Goal: Find specific page/section: Locate a particular part of the current website

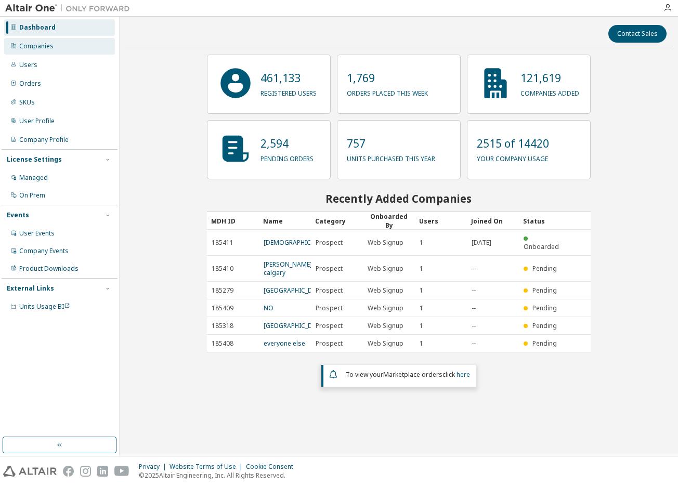
click at [49, 48] on div "Companies" at bounding box center [36, 46] width 34 height 8
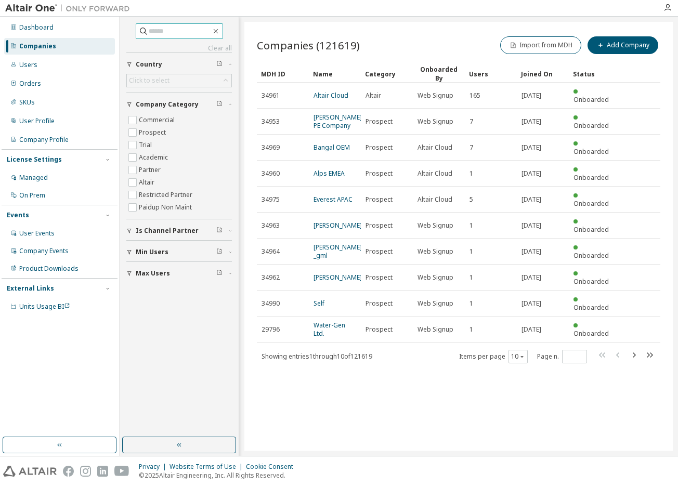
click at [154, 33] on input "text" at bounding box center [180, 31] width 62 height 10
type input "***"
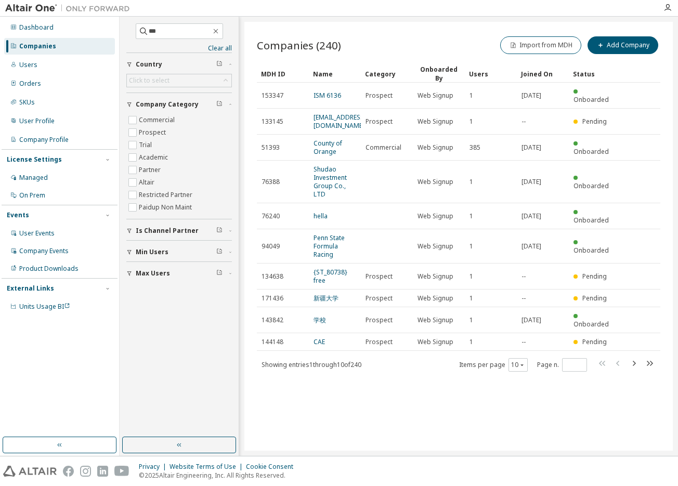
click at [279, 75] on div "MDH ID" at bounding box center [283, 73] width 44 height 17
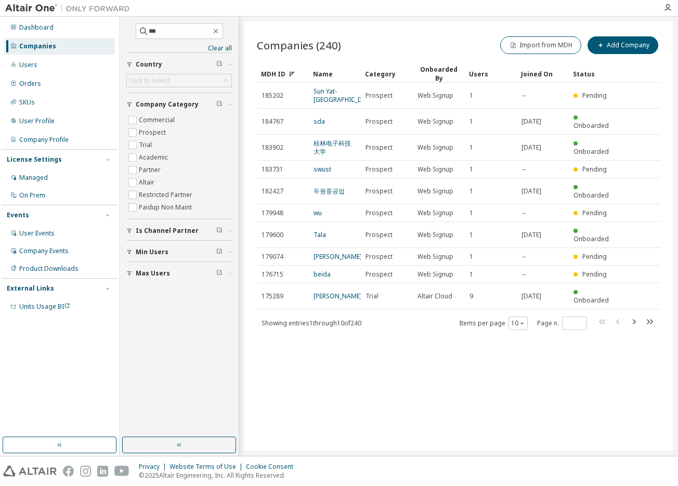
click at [279, 74] on div "MDH ID" at bounding box center [283, 73] width 44 height 17
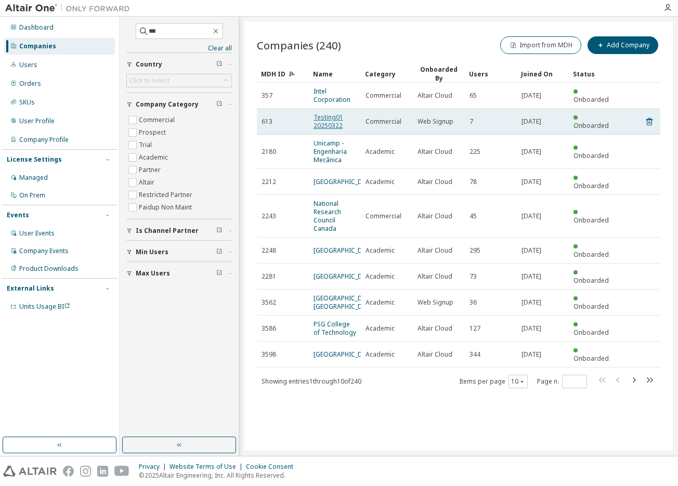
click at [319, 120] on link "Testing01 20250322" at bounding box center [328, 121] width 30 height 17
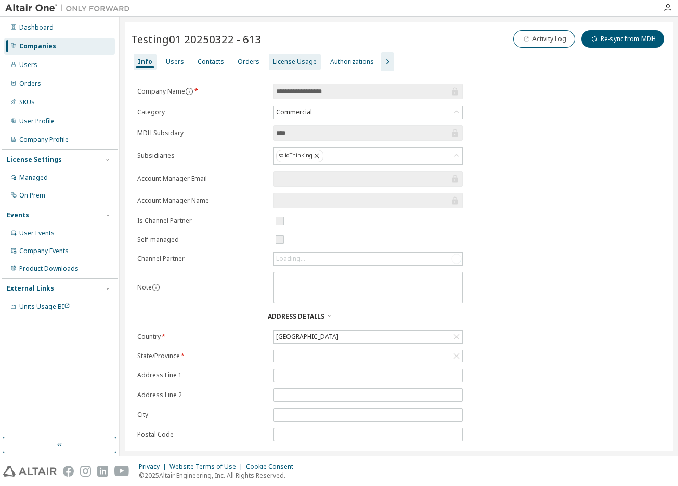
click at [280, 67] on div "License Usage" at bounding box center [295, 62] width 52 height 17
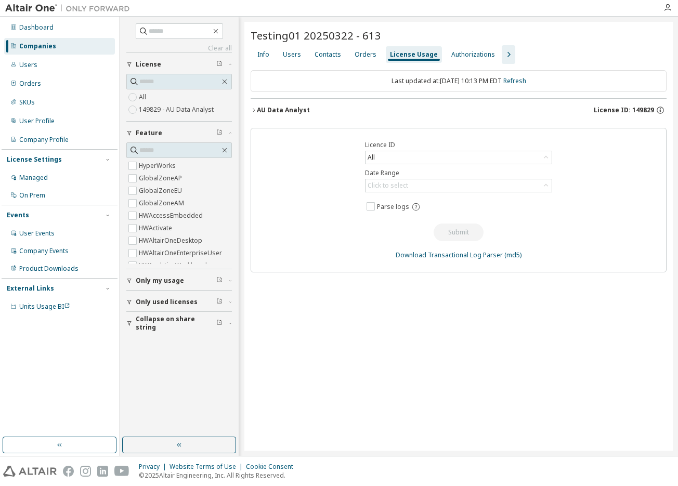
click at [321, 106] on div "AU Data Analyst License ID: 149829" at bounding box center [462, 110] width 410 height 9
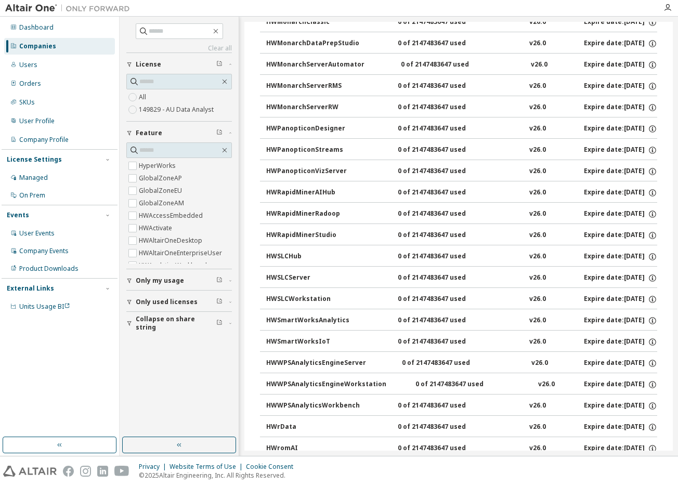
scroll to position [834, 0]
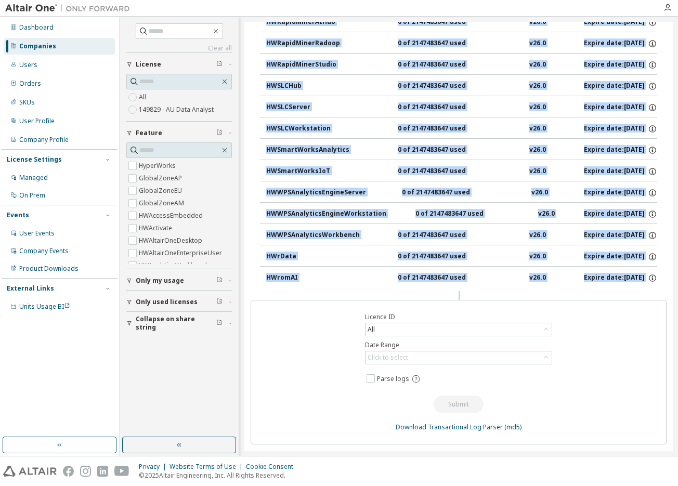
drag, startPoint x: 250, startPoint y: 104, endPoint x: 265, endPoint y: 310, distance: 206.3
copy div "AU Data Analyst License ID: 149829 HyperWorks 0 of 5000 used v26.0 Expire date:…"
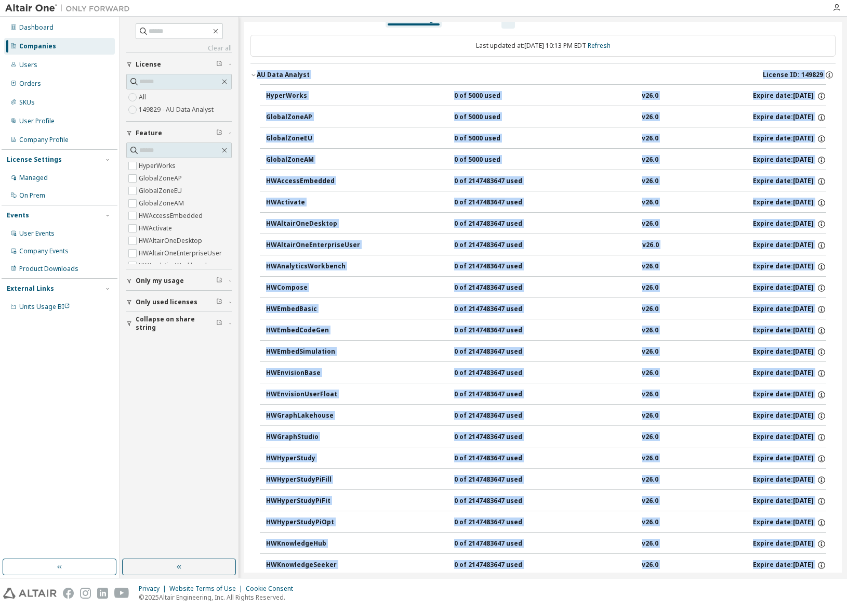
scroll to position [38, 0]
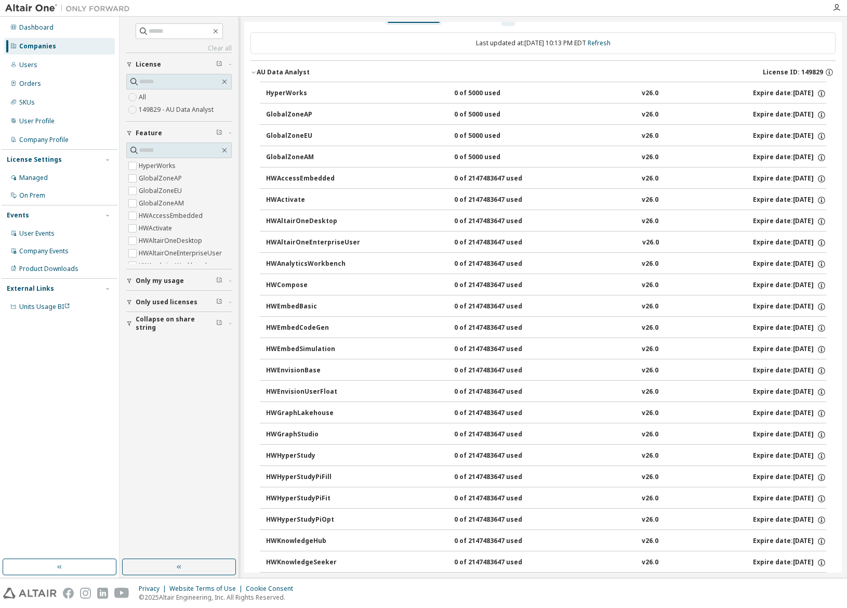
click at [677, 50] on div "Last updated at: [DATE] 10:13 PM EDT Refresh" at bounding box center [543, 43] width 585 height 22
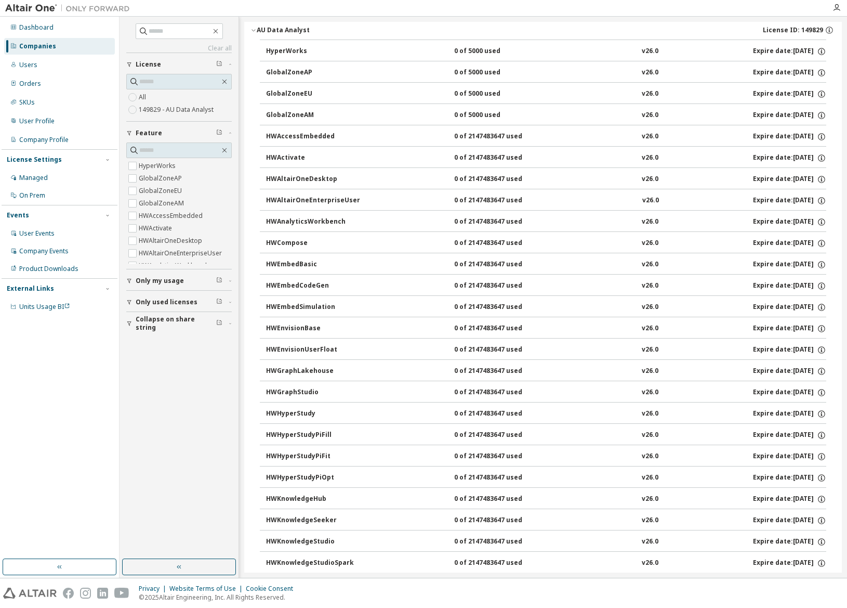
scroll to position [0, 0]
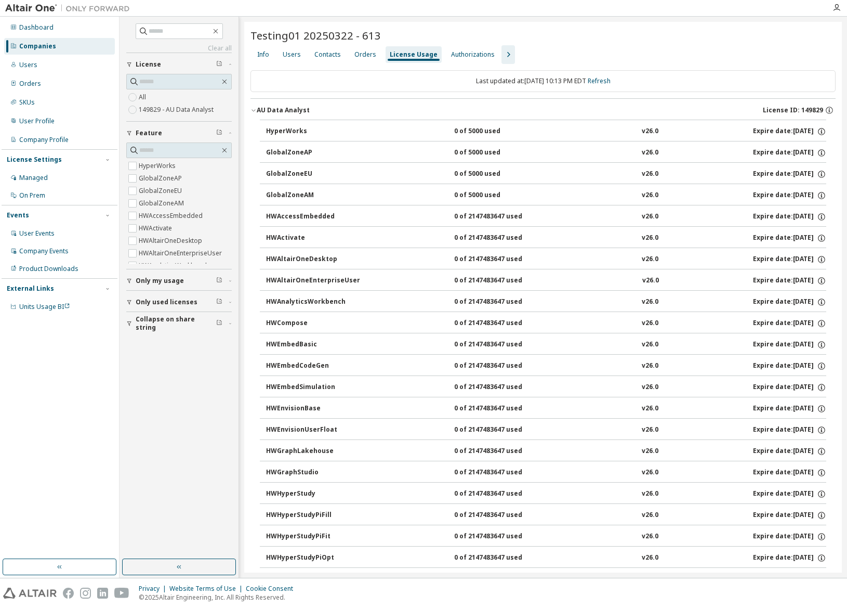
click at [400, 52] on div "License Usage" at bounding box center [414, 54] width 48 height 8
click at [457, 53] on div "Authorizations" at bounding box center [473, 54] width 44 height 8
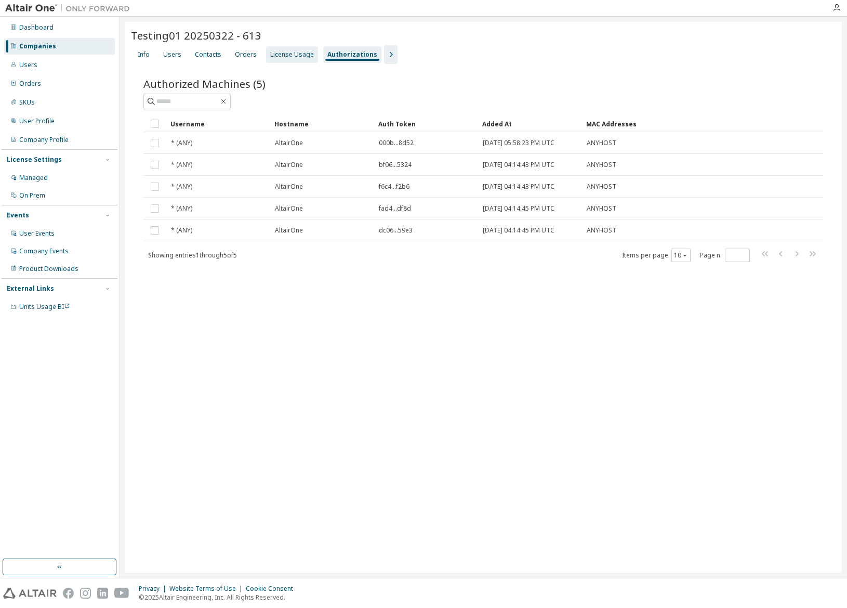
click at [294, 52] on div "License Usage" at bounding box center [292, 54] width 44 height 8
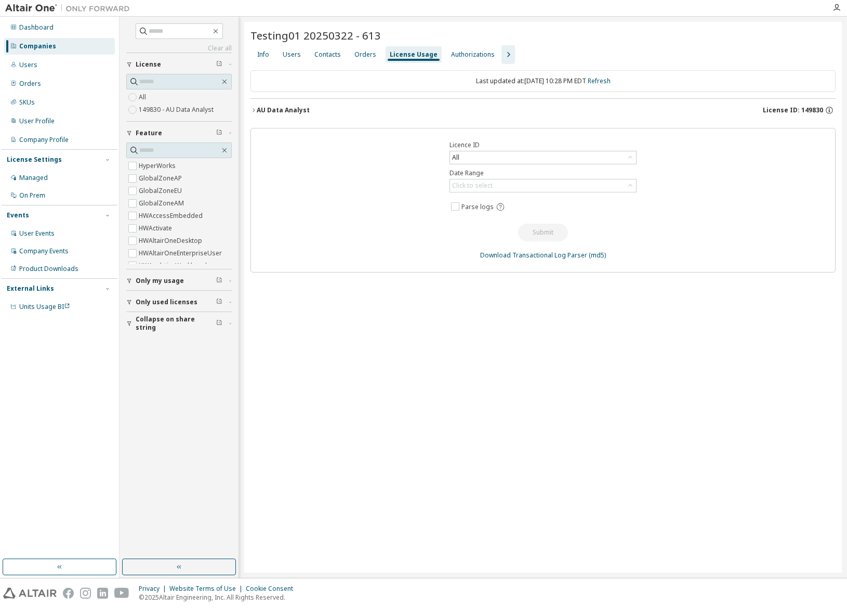
click at [366, 110] on div "AU Data Analyst License ID: 149830" at bounding box center [546, 110] width 579 height 9
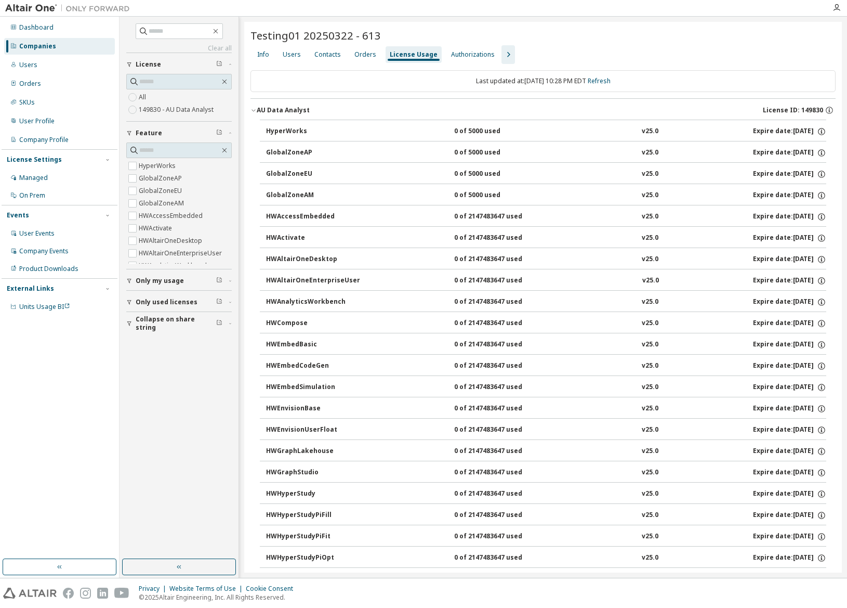
drag, startPoint x: 251, startPoint y: 102, endPoint x: 315, endPoint y: 416, distance: 320.6
click at [315, 416] on div "AU Data Analyst License ID: 149830 HyperWorks 0 of 5000 used v25.0 Expire date:…" at bounding box center [543, 601] width 585 height 1006
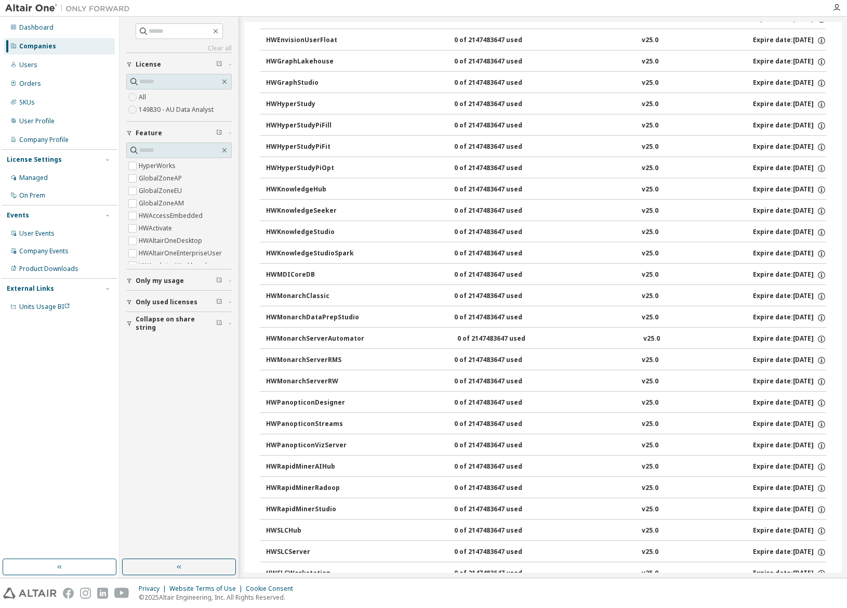
scroll to position [680, 0]
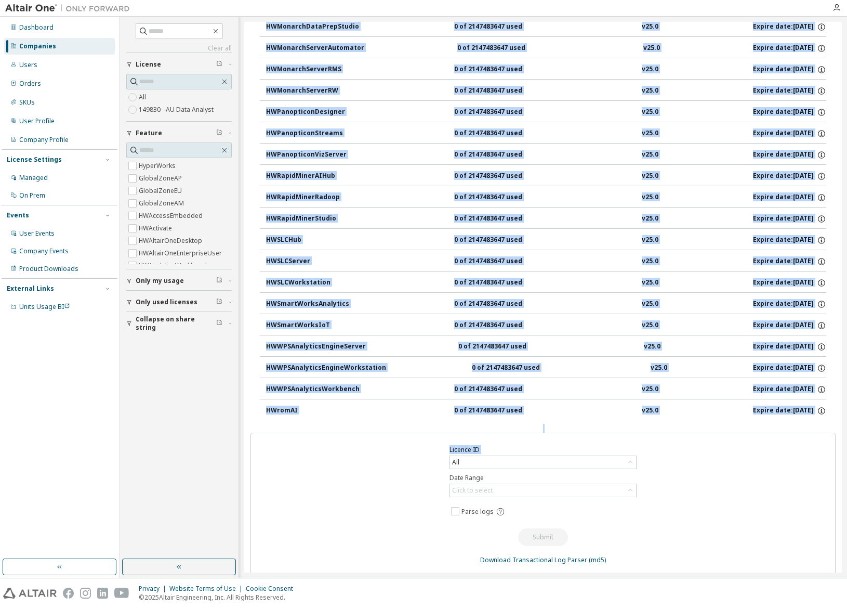
drag, startPoint x: 257, startPoint y: 128, endPoint x: 265, endPoint y: 445, distance: 317.1
copy div "HyperWorks 0 of 5000 used v25.0 Expire date: [DATE] GlobalZoneAP 0 of 5000 used…"
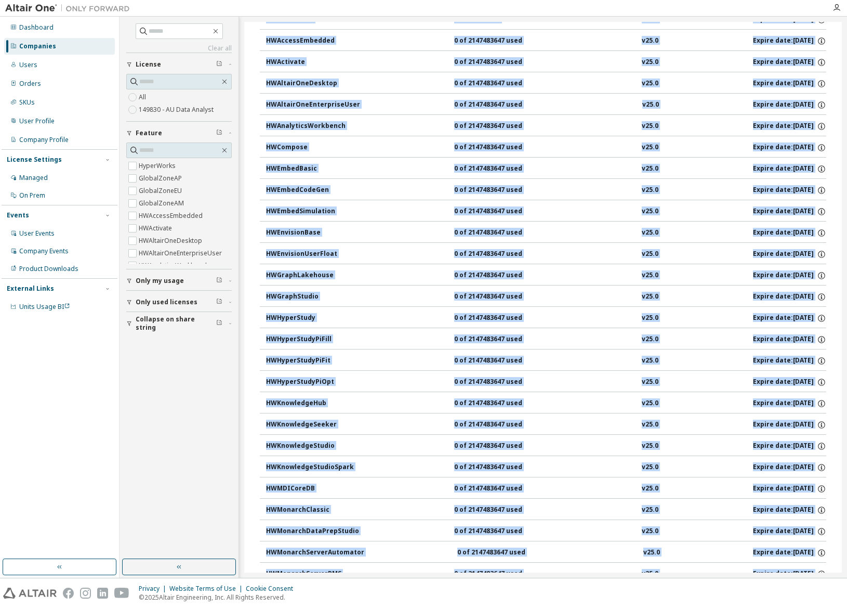
scroll to position [0, 0]
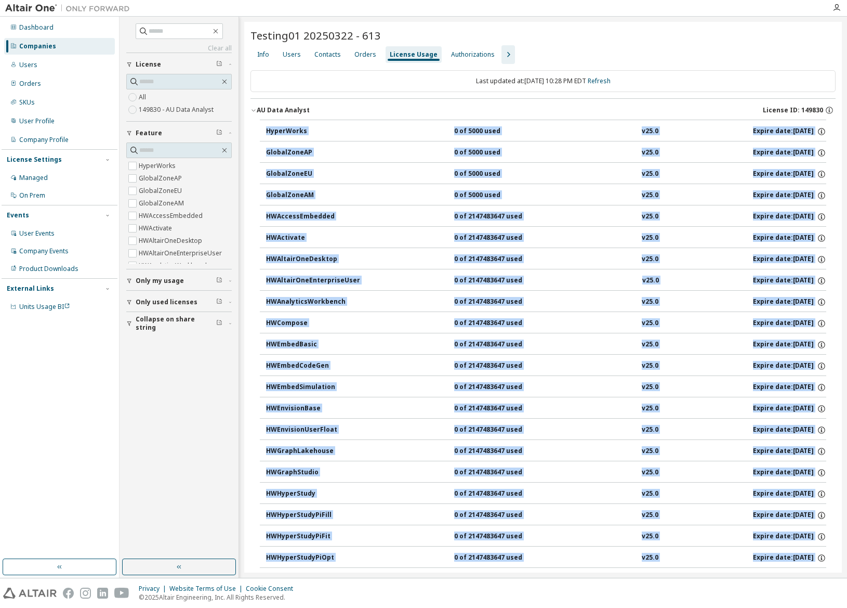
drag, startPoint x: 255, startPoint y: 102, endPoint x: 253, endPoint y: 162, distance: 59.8
click at [253, 163] on div "AU Data Analyst License ID: 149830 HyperWorks 0 of 5000 used v25.0 Expire date:…" at bounding box center [543, 601] width 585 height 1006
click at [255, 132] on div "HyperWorks 0 of 5000 used v25.0 Expire date: [DATE] GlobalZoneAP 0 of 5000 used…" at bounding box center [543, 612] width 585 height 984
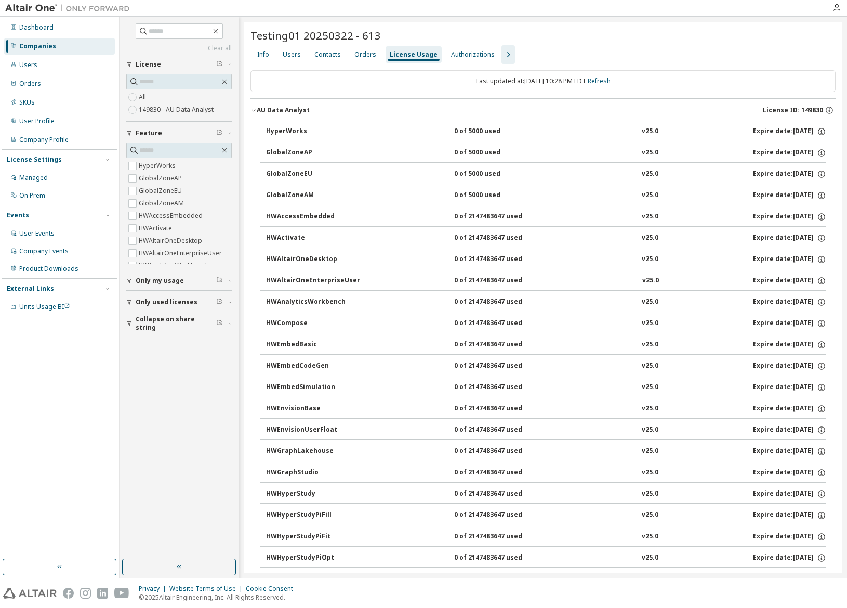
drag, startPoint x: 253, startPoint y: 103, endPoint x: 251, endPoint y: 187, distance: 84.2
click at [251, 187] on div "AU Data Analyst License ID: 149830 HyperWorks 0 of 5000 used v25.0 Expire date:…" at bounding box center [543, 601] width 585 height 1006
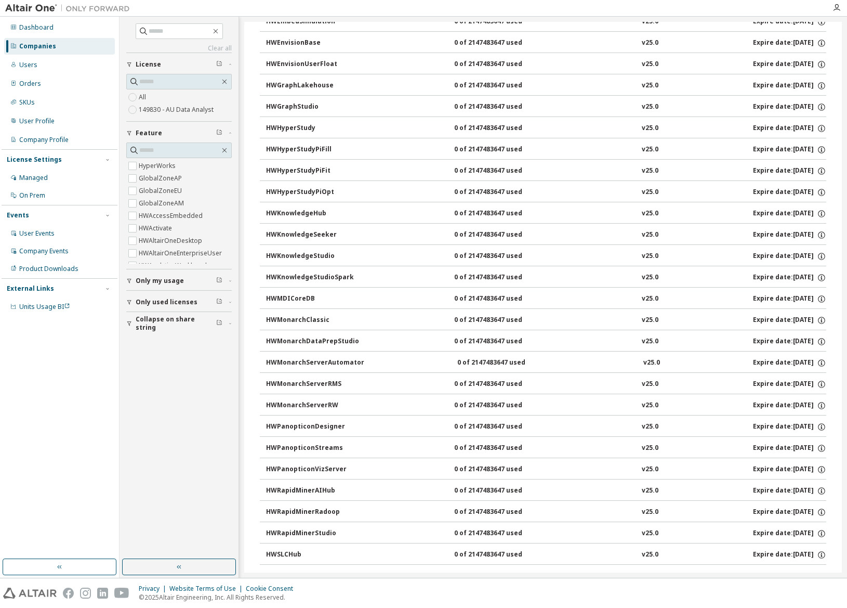
scroll to position [680, 0]
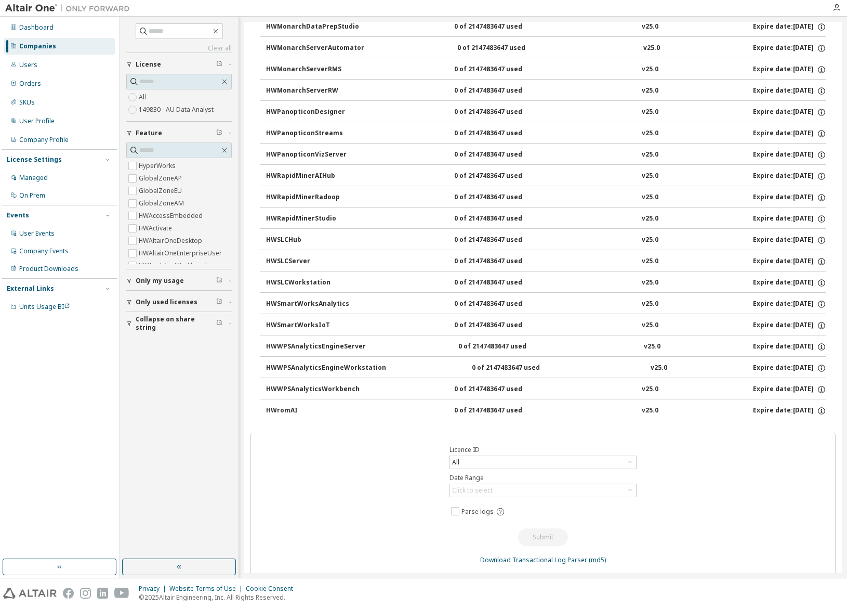
drag, startPoint x: 246, startPoint y: 110, endPoint x: 840, endPoint y: 411, distance: 666.4
click at [677, 411] on div "Testing01 20250322 - 613 Clear Load Save Save As Field Operator Value Select fi…" at bounding box center [543, 297] width 598 height 550
copy div "AU Data Analyst License ID: 149830 HyperWorks 0 of 5000 used v25.0 Expire date:…"
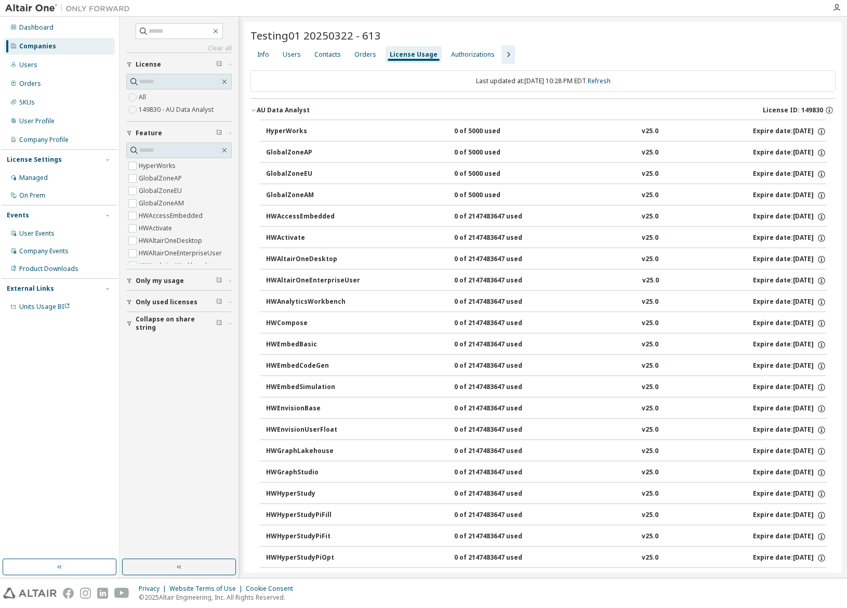
click at [534, 110] on div "AU Data Analyst License ID: 149830" at bounding box center [546, 110] width 579 height 9
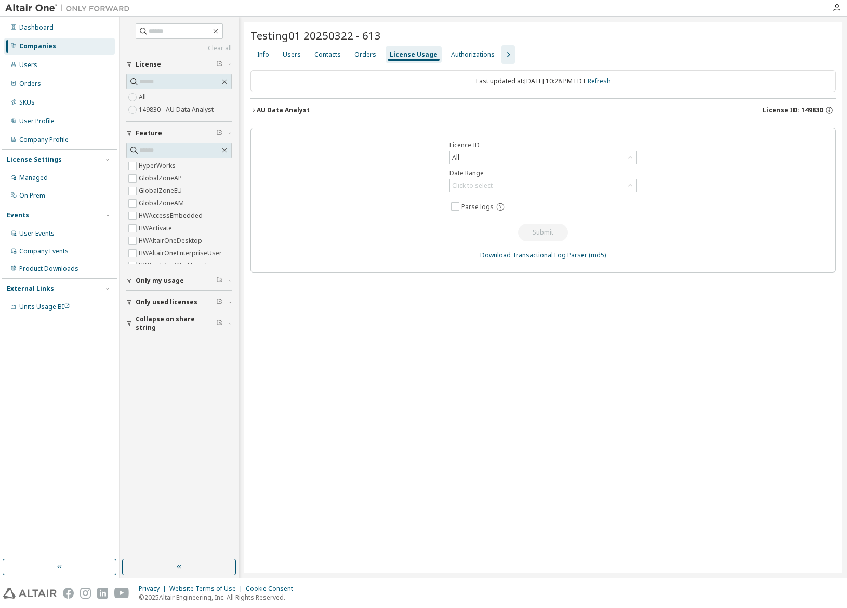
click at [534, 110] on div "AU Data Analyst License ID: 149830" at bounding box center [546, 110] width 579 height 9
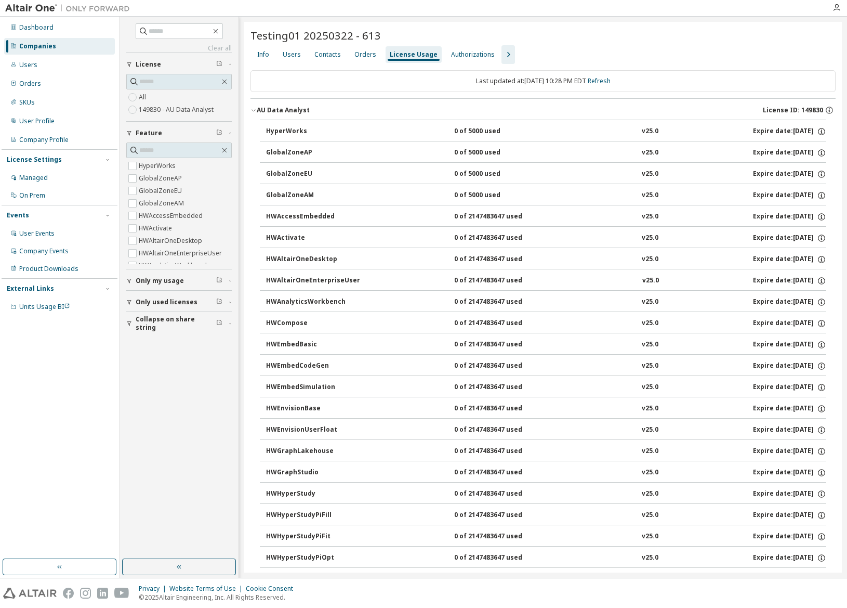
click at [677, 76] on div "Last updated at: [DATE] 10:28 PM EDT Refresh" at bounding box center [543, 81] width 585 height 22
click at [456, 54] on div "Authorizations" at bounding box center [473, 54] width 44 height 8
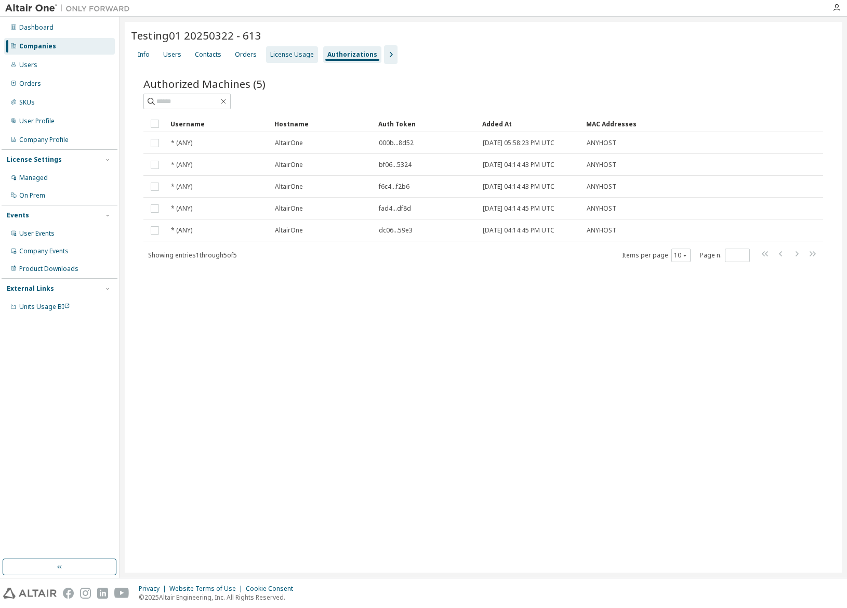
click at [300, 55] on div "License Usage" at bounding box center [292, 54] width 44 height 8
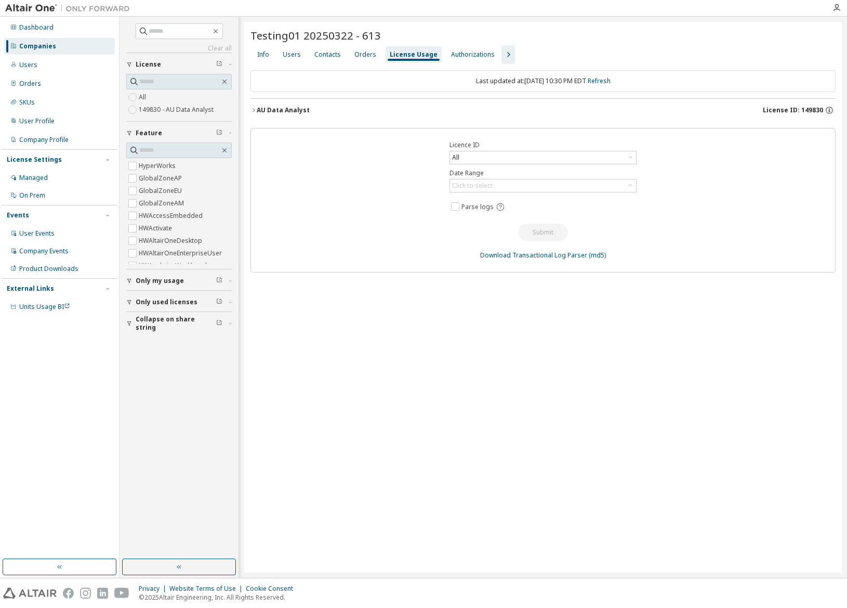
click at [367, 113] on div "AU Data Analyst License ID: 149830" at bounding box center [546, 110] width 579 height 9
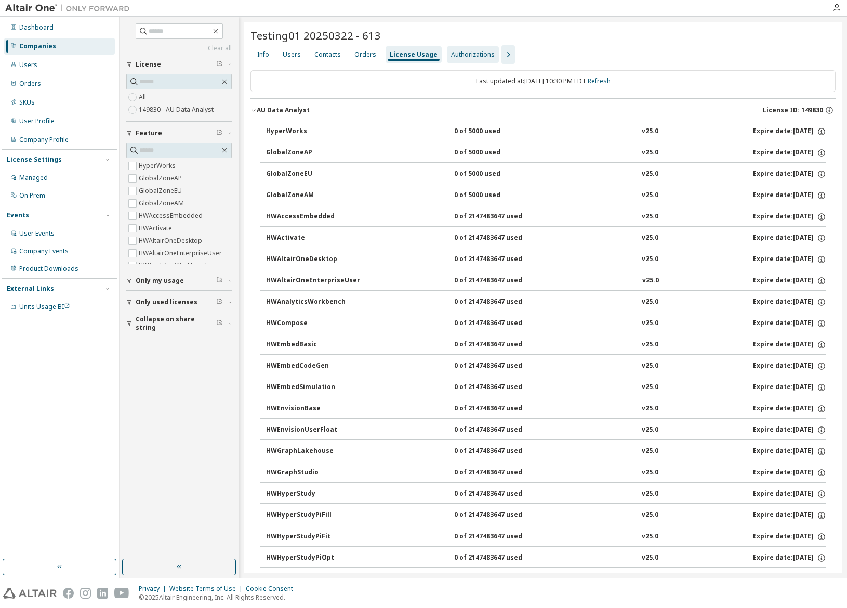
click at [451, 56] on div "Authorizations" at bounding box center [473, 54] width 44 height 8
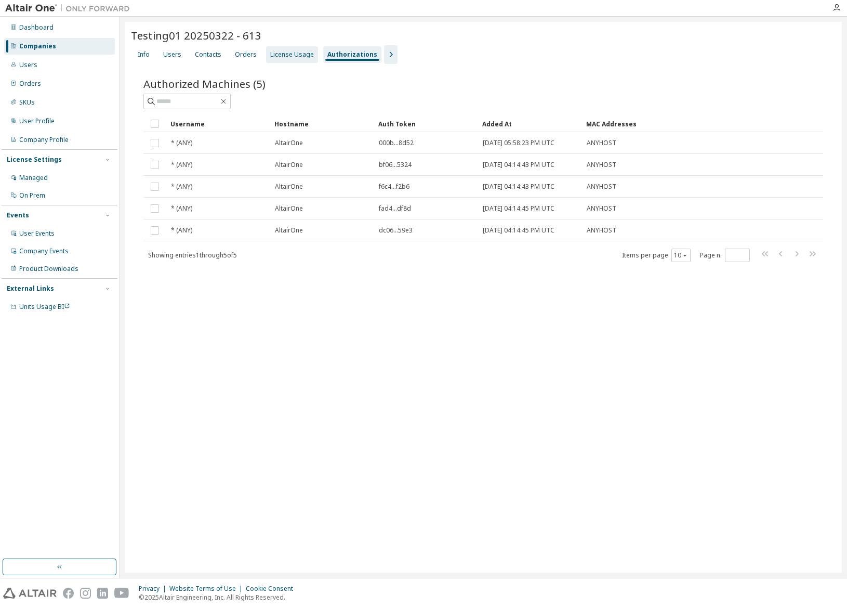
click at [291, 57] on div "License Usage" at bounding box center [292, 54] width 44 height 8
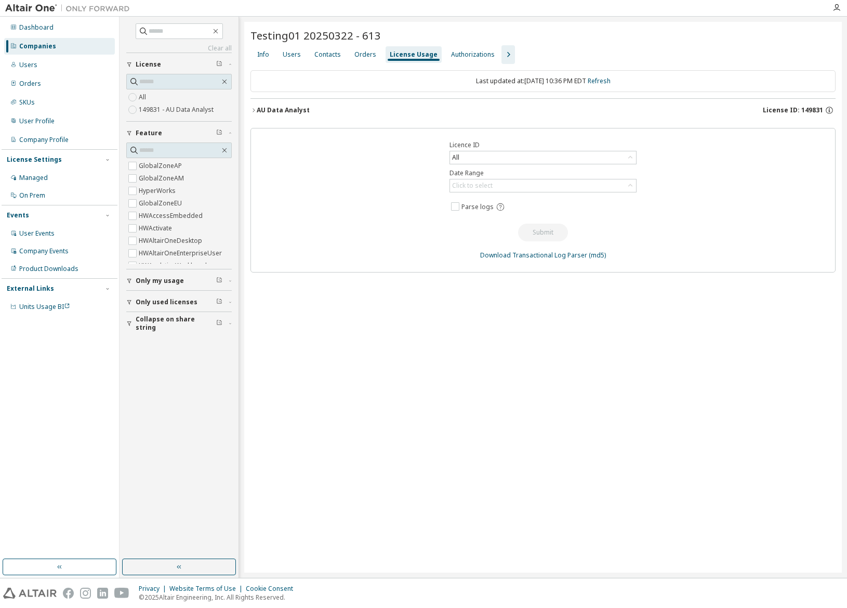
click at [314, 104] on button "AU Data Analyst License ID: 149831" at bounding box center [543, 110] width 585 height 23
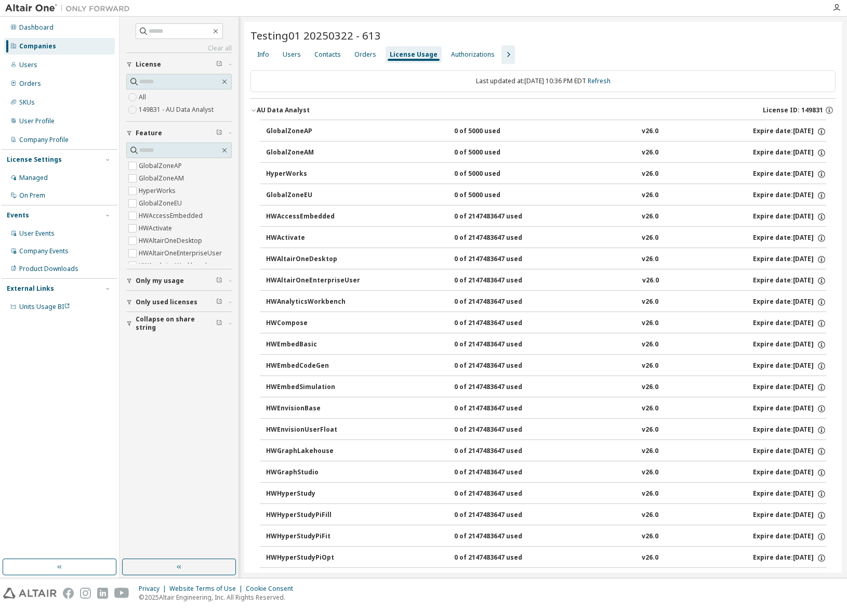
drag, startPoint x: 253, startPoint y: 105, endPoint x: 299, endPoint y: 333, distance: 232.4
click at [299, 333] on div "AU Data Analyst License ID: 149831 GlobalZoneAP 0 of 5000 used v26.0 Expire dat…" at bounding box center [543, 611] width 585 height 1027
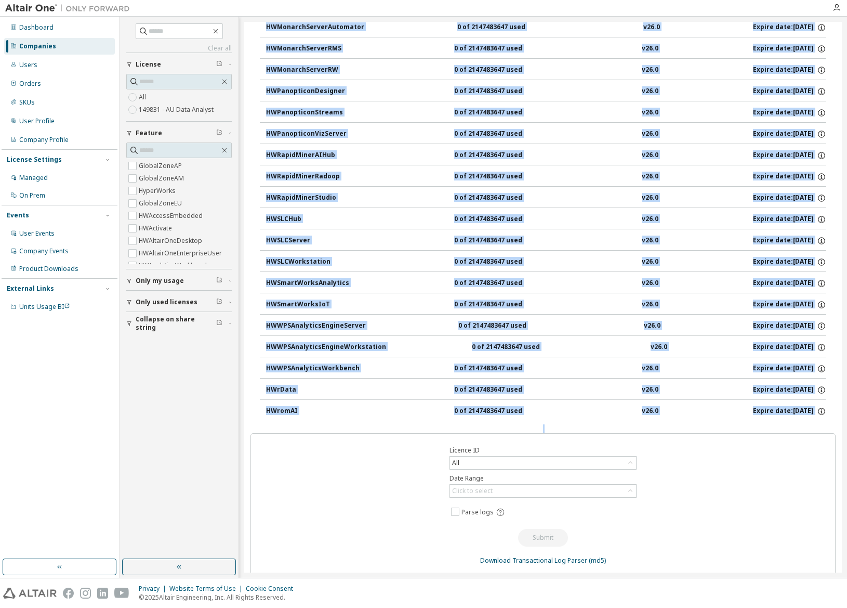
drag, startPoint x: 249, startPoint y: 106, endPoint x: 827, endPoint y: 427, distance: 661.2
copy div "AU Data Analyst License ID: 149831 GlobalZoneAP 0 of 5000 used v26.0 Expire dat…"
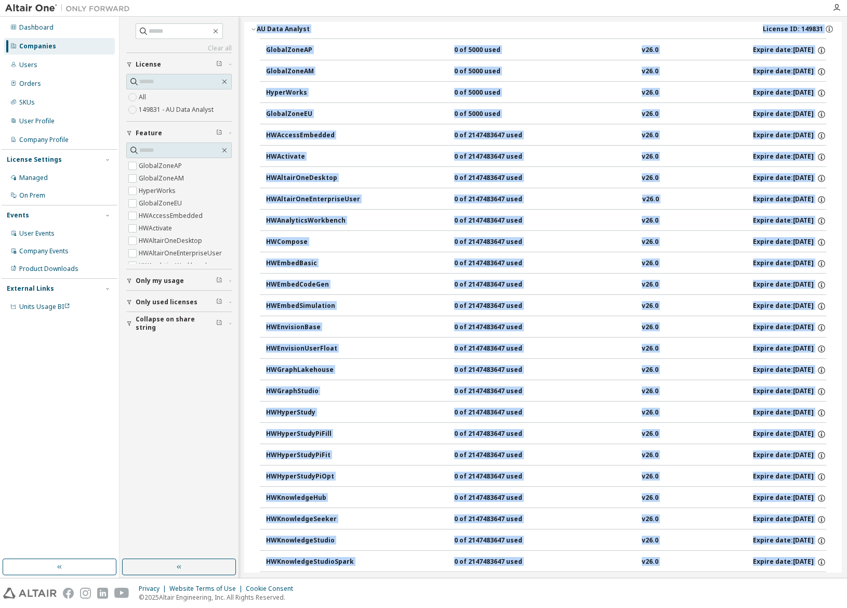
scroll to position [76, 0]
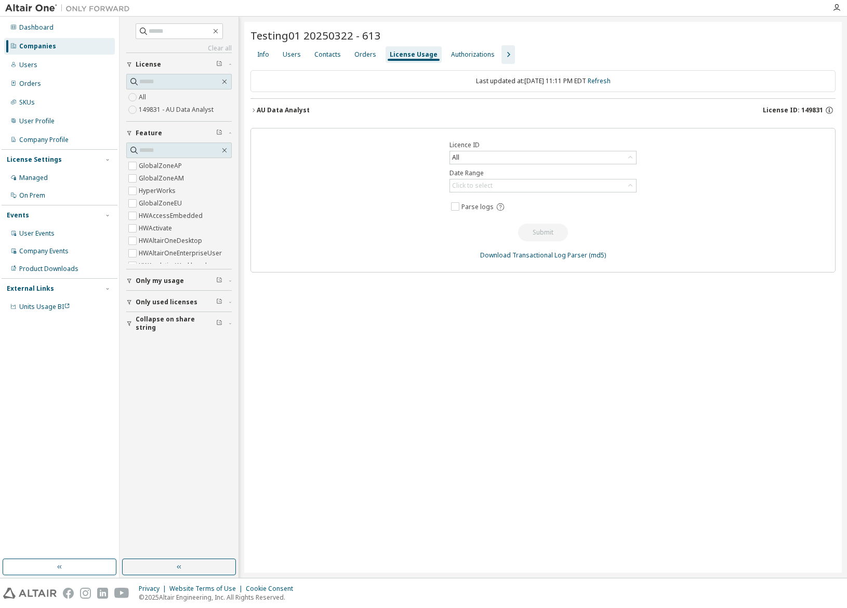
click at [272, 121] on button "AU Data Analyst License ID: 149831" at bounding box center [543, 110] width 585 height 23
click at [317, 106] on div "AU Data Analyst License ID: 149831" at bounding box center [546, 110] width 579 height 9
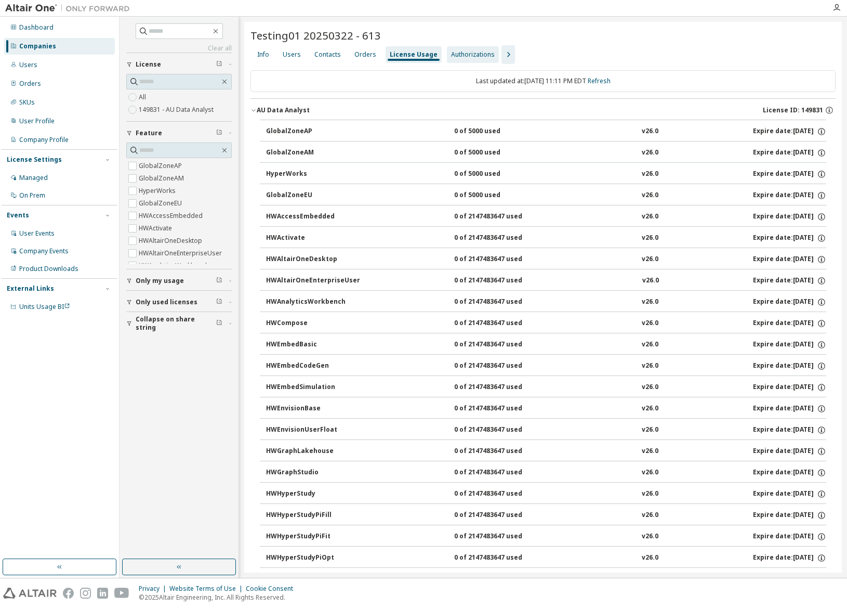
click at [462, 51] on div "Authorizations" at bounding box center [473, 54] width 44 height 8
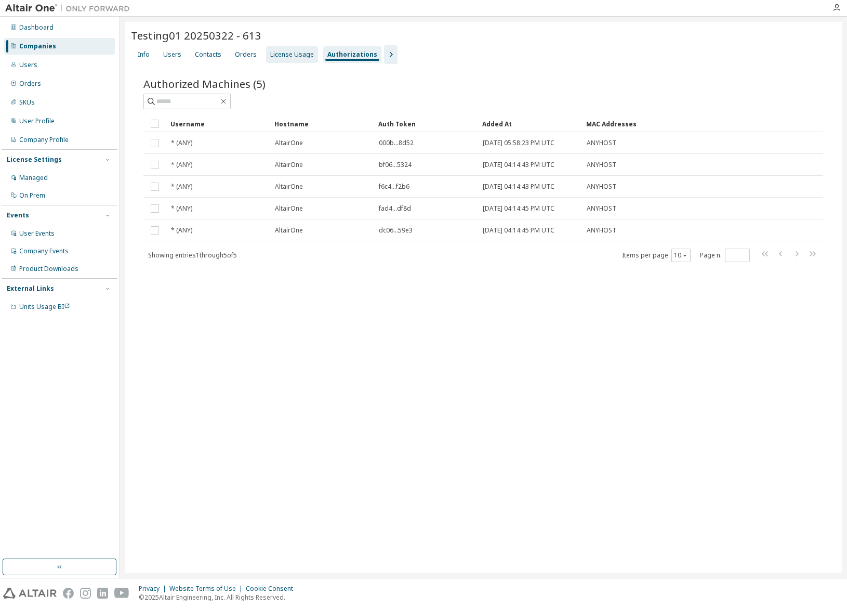
click at [281, 53] on div "License Usage" at bounding box center [292, 54] width 44 height 8
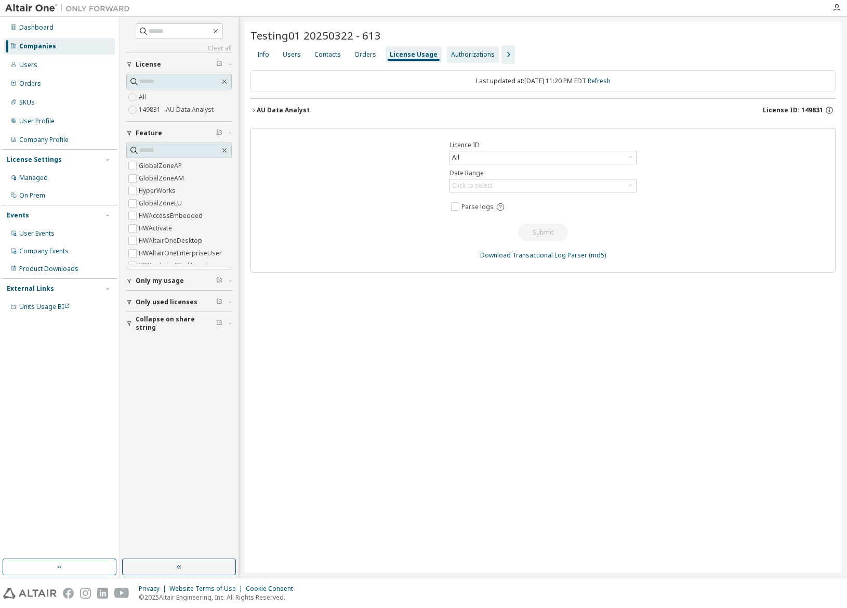
click at [463, 57] on div "Authorizations" at bounding box center [473, 54] width 44 height 8
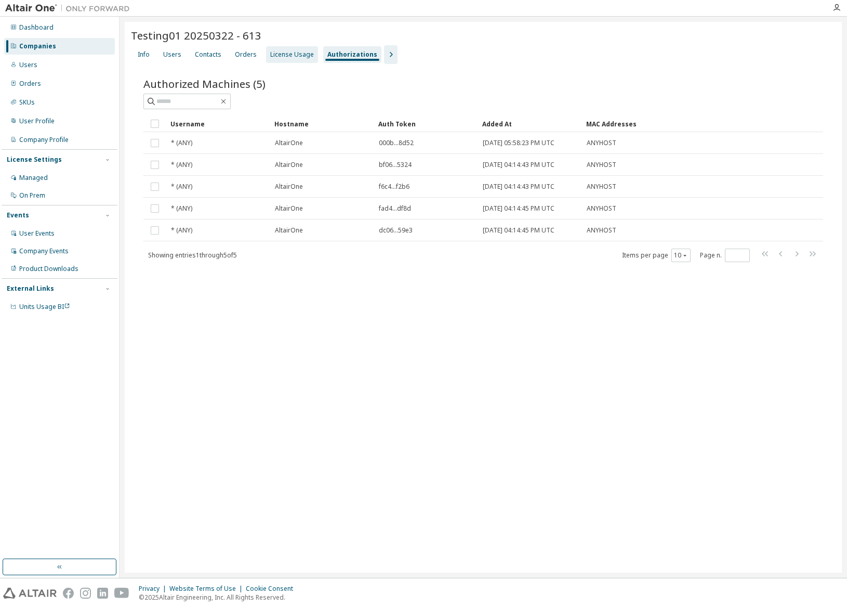
click at [289, 56] on div "License Usage" at bounding box center [292, 54] width 44 height 8
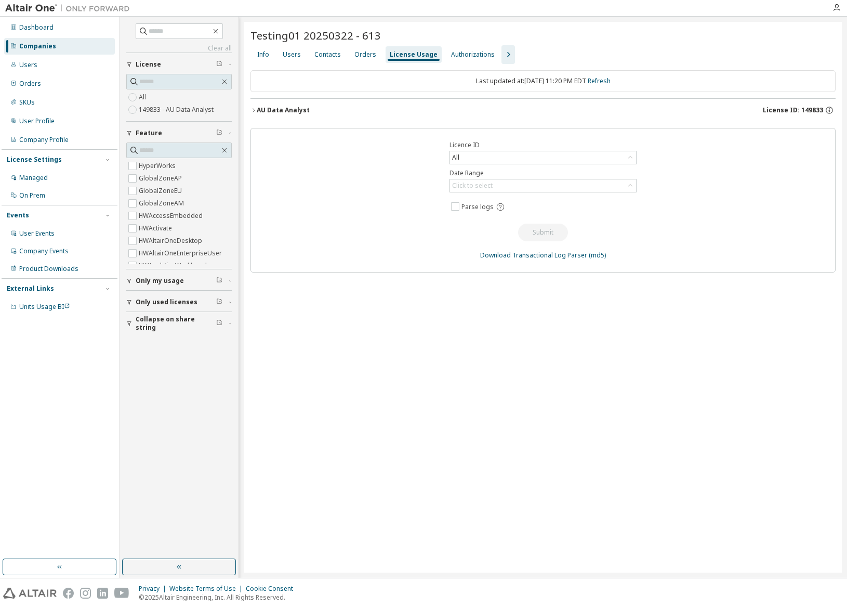
click at [335, 116] on button "AU Data Analyst License ID: 149833" at bounding box center [543, 110] width 585 height 23
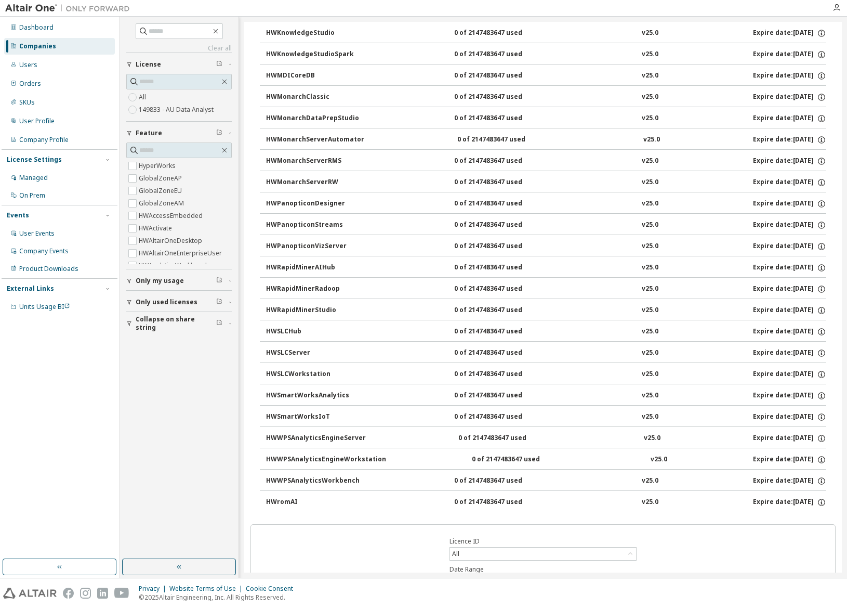
scroll to position [679, 0]
